Goal: Task Accomplishment & Management: Manage account settings

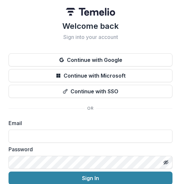
scroll to position [29, 0]
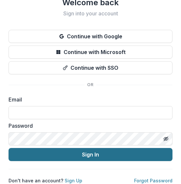
type input "**********"
click at [90, 149] on button "Sign In" at bounding box center [91, 154] width 164 height 13
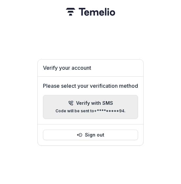
click at [81, 101] on p "Verify with SMS" at bounding box center [94, 104] width 37 height 6
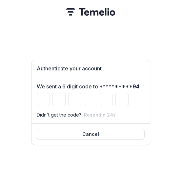
type input "*"
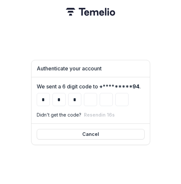
type input "*"
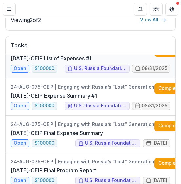
scroll to position [51, 0]
